Goal: Transaction & Acquisition: Purchase product/service

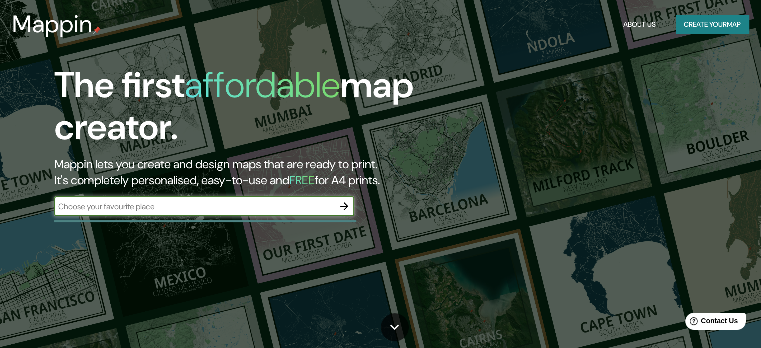
click at [294, 204] on input "text" at bounding box center [194, 207] width 280 height 12
type input "[GEOGRAPHIC_DATA]"
click at [351, 208] on button "button" at bounding box center [344, 206] width 20 height 20
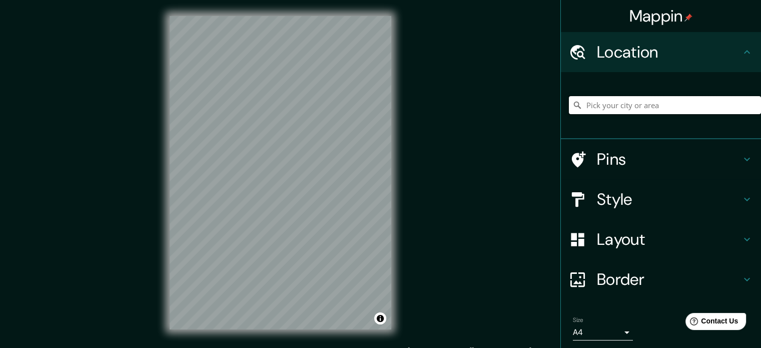
click at [625, 109] on input "Pick your city or area" at bounding box center [665, 105] width 192 height 18
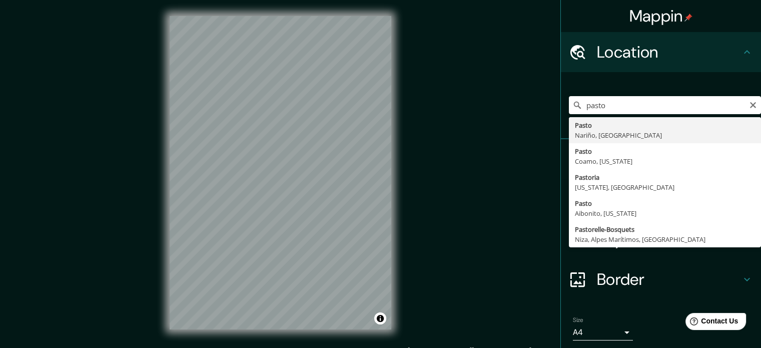
type input "Pasto, Nariño, Colombia"
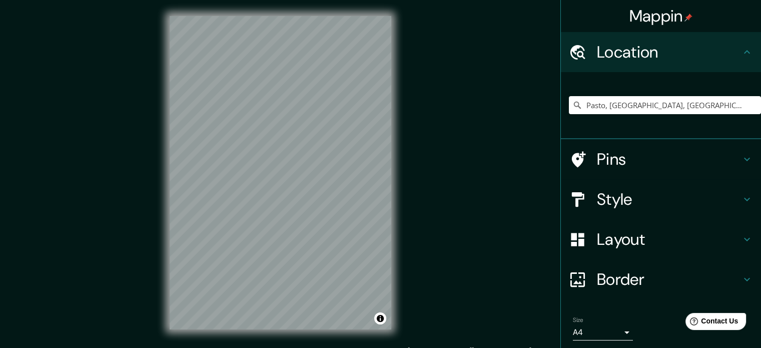
scroll to position [34, 0]
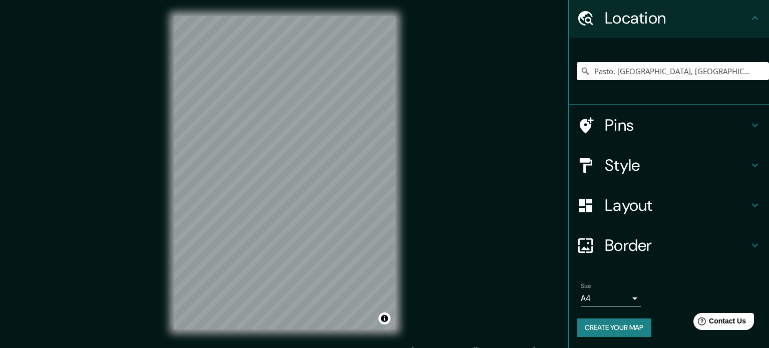
click at [600, 292] on body "Mappin Location Pasto, Nariño, Colombia Pins Style Layout Border Choose a borde…" at bounding box center [384, 174] width 769 height 348
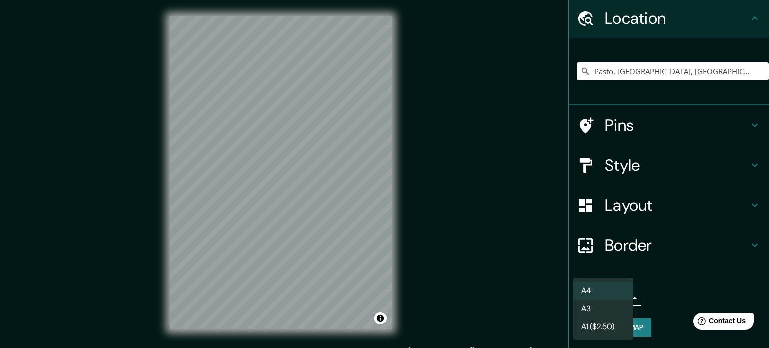
click at [648, 293] on div at bounding box center [384, 174] width 769 height 348
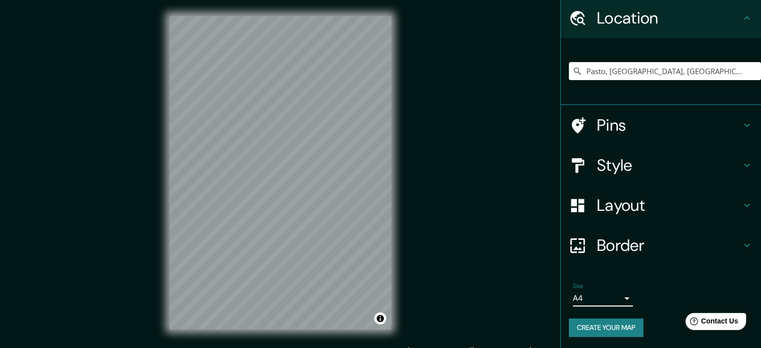
click at [626, 322] on button "Create your map" at bounding box center [606, 327] width 75 height 19
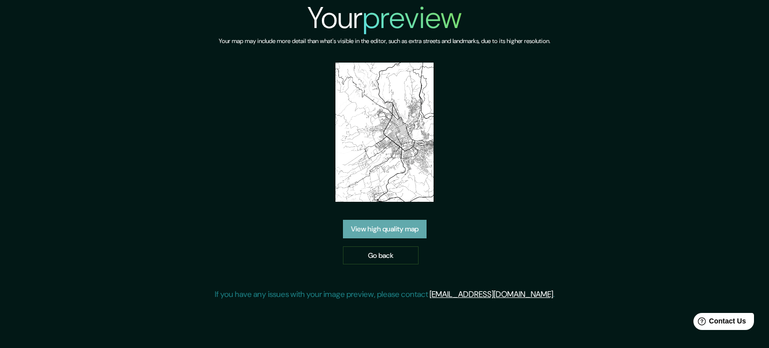
click at [413, 234] on link "View high quality map" at bounding box center [385, 229] width 84 height 19
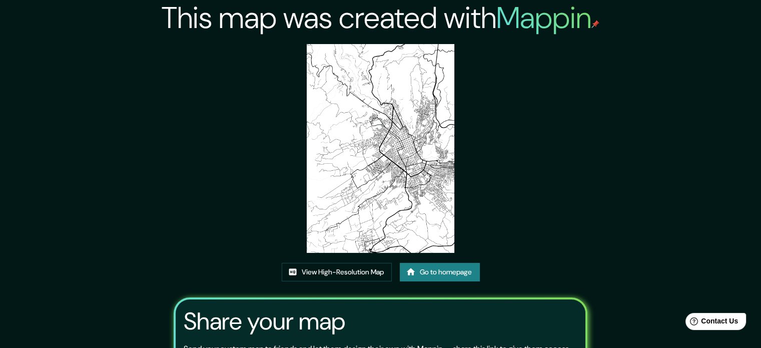
scroll to position [112, 0]
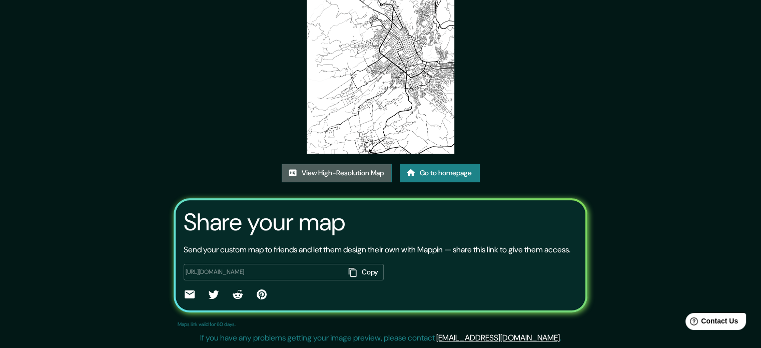
click at [353, 164] on link "View High-Resolution Map" at bounding box center [337, 173] width 110 height 19
